Goal: Task Accomplishment & Management: Use online tool/utility

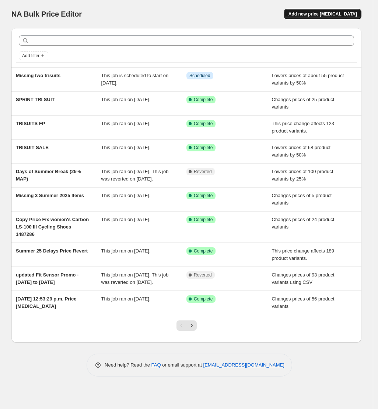
click at [344, 15] on span "Add new price change job" at bounding box center [323, 14] width 69 height 6
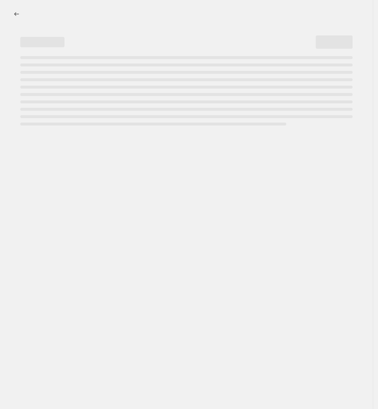
select select "percentage"
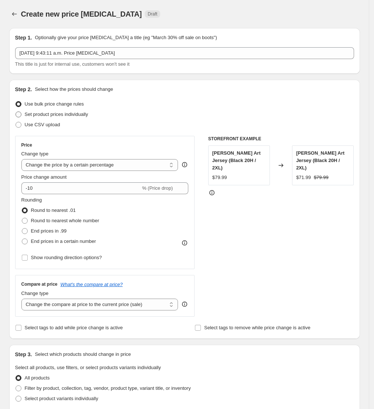
click at [56, 114] on span "Set product prices individually" at bounding box center [56, 114] width 63 height 6
click at [16, 112] on input "Set product prices individually" at bounding box center [15, 111] width 0 height 0
radio input "true"
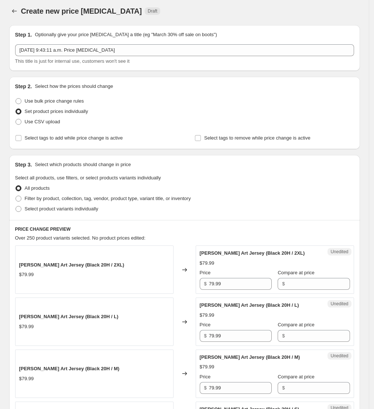
scroll to position [49, 0]
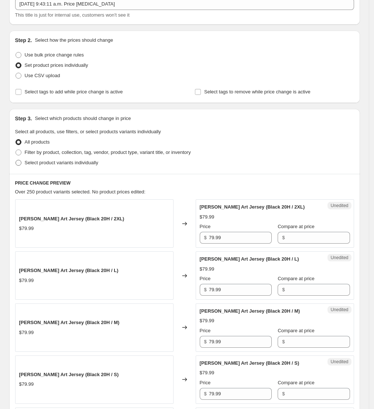
click at [59, 161] on span "Select product variants individually" at bounding box center [61, 163] width 73 height 6
click at [16, 160] on input "Select product variants individually" at bounding box center [15, 160] width 0 height 0
radio input "true"
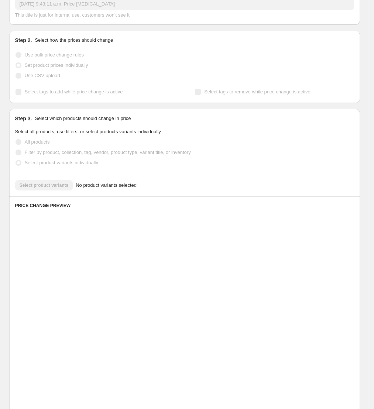
scroll to position [21, 0]
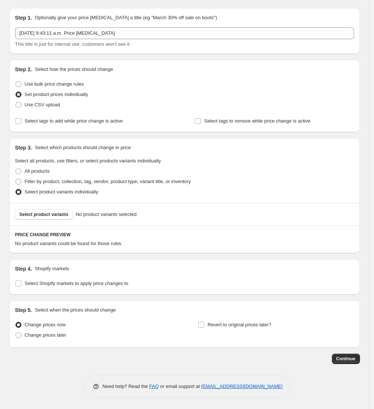
click at [53, 205] on div "Select product variants No product variants selected" at bounding box center [184, 214] width 350 height 22
click at [52, 211] on span "Select product variants" at bounding box center [44, 214] width 49 height 6
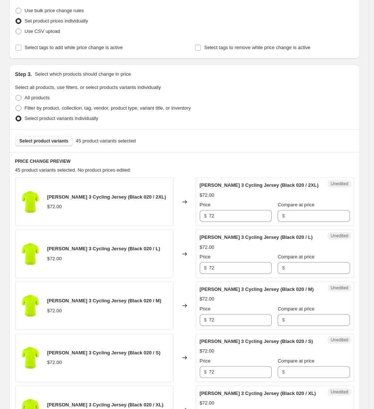
scroll to position [70, 0]
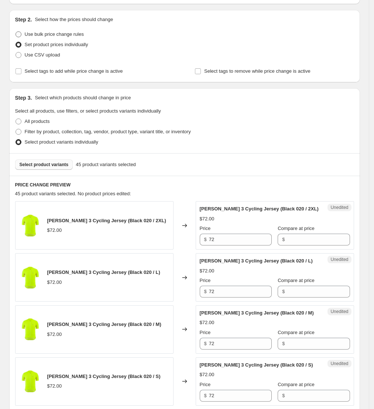
click at [66, 36] on span "Use bulk price change rules" at bounding box center [54, 34] width 59 height 6
click at [16, 32] on input "Use bulk price change rules" at bounding box center [15, 31] width 0 height 0
radio input "true"
select select "percentage"
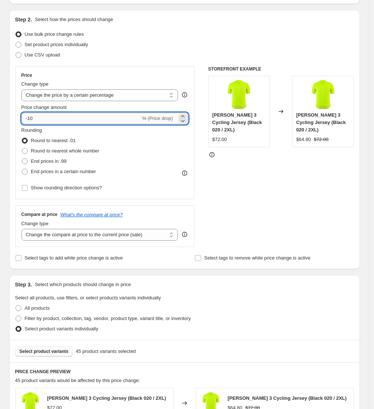
click at [82, 117] on input "-10" at bounding box center [80, 118] width 119 height 12
type input "-1"
type input "-60"
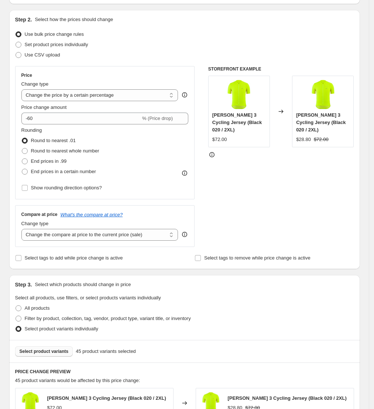
click at [302, 236] on div "STOREFRONT EXAMPLE Lemmon 3 Cycling Jersey (Black 020 / 2XL) $72.00 Changed to …" at bounding box center [281, 156] width 146 height 181
click at [87, 150] on span "Round to nearest whole number" at bounding box center [65, 151] width 68 height 6
click at [22, 148] on input "Round to nearest whole number" at bounding box center [22, 148] width 0 height 0
radio input "true"
click at [314, 187] on div "STOREFRONT EXAMPLE Lemmon 3 Cycling Jersey (Black 020 / 2XL) $72.00 Changed to …" at bounding box center [281, 156] width 146 height 181
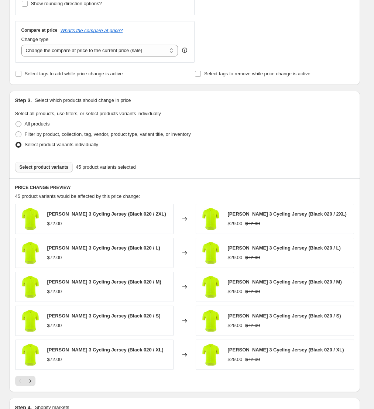
scroll to position [395, 0]
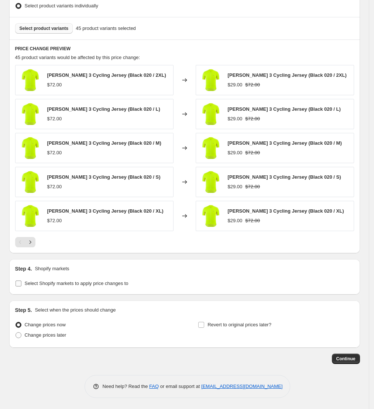
click at [52, 285] on span "Select Shopify markets to apply price changes to" at bounding box center [77, 283] width 104 height 6
click at [21, 285] on input "Select Shopify markets to apply price changes to" at bounding box center [18, 283] width 6 height 6
checkbox input "true"
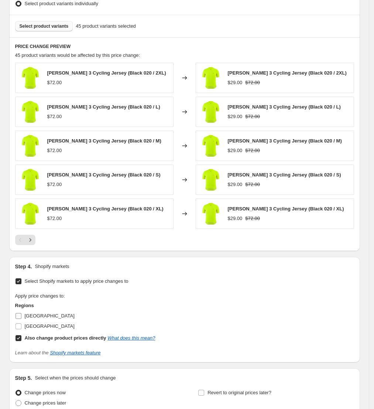
click at [21, 316] on input "Canada" at bounding box center [18, 316] width 6 height 6
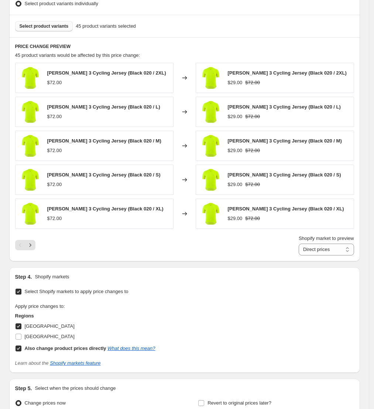
click at [21, 327] on input "Canada" at bounding box center [18, 326] width 6 height 6
checkbox input "false"
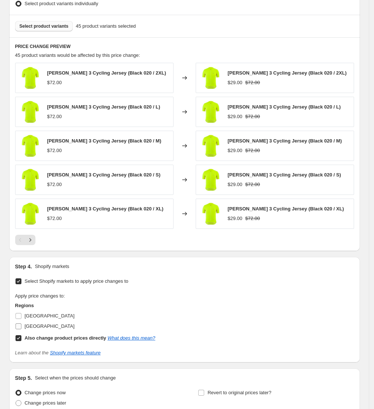
click at [27, 329] on span "United States" at bounding box center [50, 326] width 50 height 6
click at [21, 329] on input "United States" at bounding box center [18, 326] width 6 height 6
checkbox input "true"
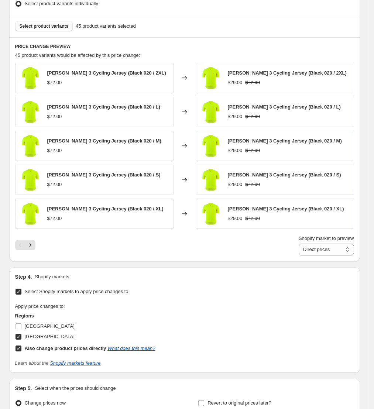
click at [28, 315] on h3 "Regions" at bounding box center [85, 315] width 140 height 7
click at [30, 328] on span "Canada" at bounding box center [50, 326] width 50 height 6
click at [21, 328] on input "Canada" at bounding box center [18, 326] width 6 height 6
checkbox input "true"
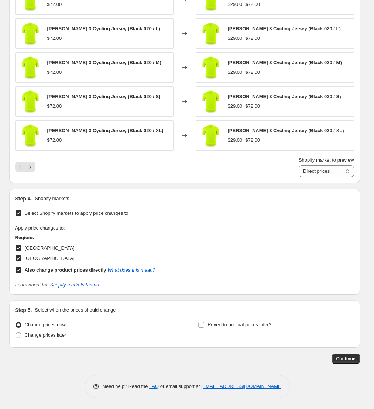
scroll to position [475, 0]
click at [347, 360] on span "Continue" at bounding box center [345, 358] width 19 height 6
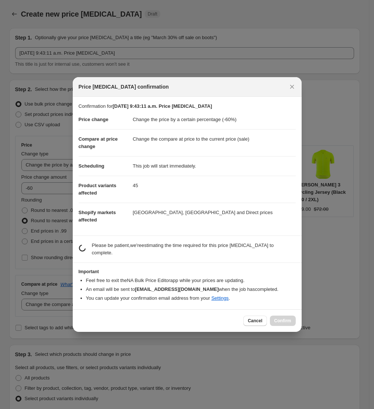
scroll to position [0, 0]
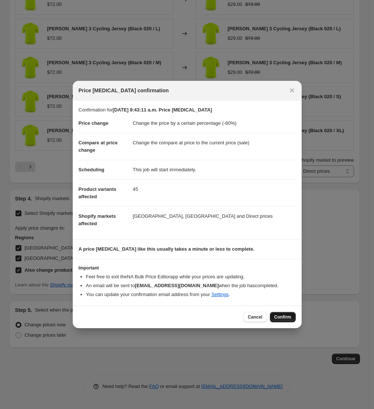
click at [285, 313] on button "Confirm" at bounding box center [283, 317] width 26 height 10
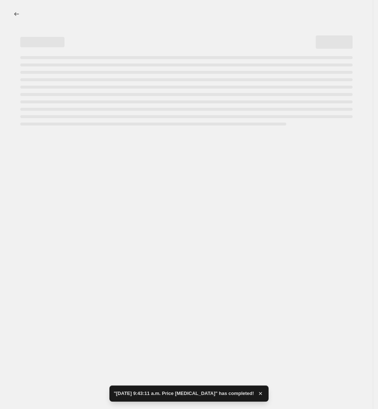
select select "percentage"
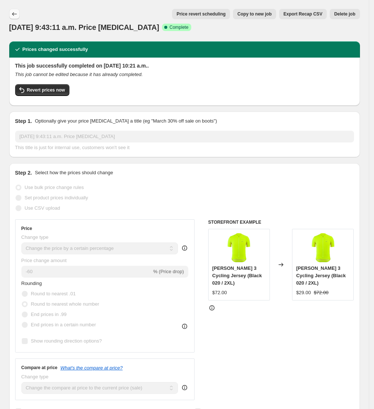
click at [18, 12] on icon "Price change jobs" at bounding box center [14, 13] width 7 height 7
